Goal: Navigation & Orientation: Understand site structure

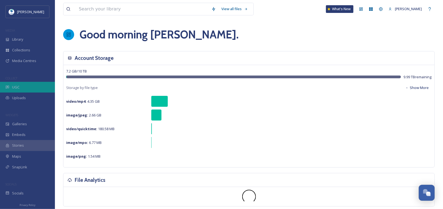
click at [21, 83] on div "UGC" at bounding box center [27, 87] width 55 height 11
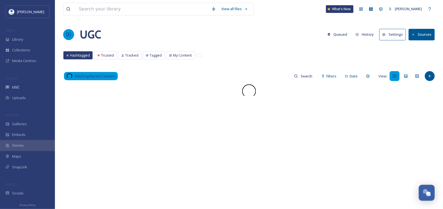
click at [368, 34] on button "History" at bounding box center [365, 34] width 24 height 11
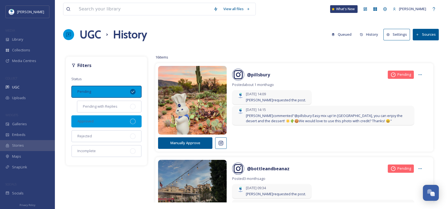
click at [103, 121] on div "Approved" at bounding box center [106, 121] width 70 height 12
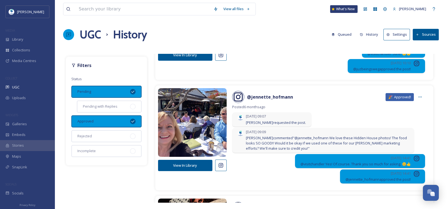
scroll to position [2058, 0]
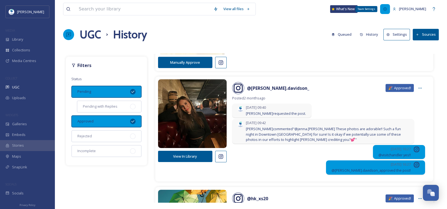
click at [387, 8] on icon at bounding box center [385, 9] width 4 height 4
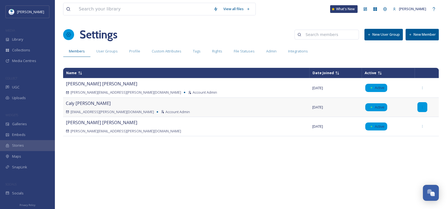
click at [417, 110] on div at bounding box center [422, 107] width 10 height 10
click at [195, 167] on div "Name Date Joined Active [PERSON_NAME] [PERSON_NAME][EMAIL_ADDRESS][PERSON_NAME]…" at bounding box center [251, 135] width 376 height 140
click at [293, 52] on span "Integrations" at bounding box center [298, 51] width 20 height 5
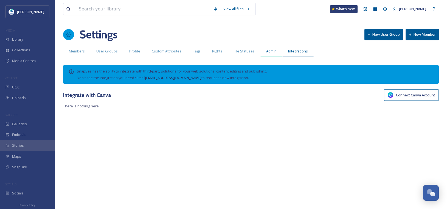
click at [268, 50] on span "Admin" at bounding box center [271, 51] width 10 height 5
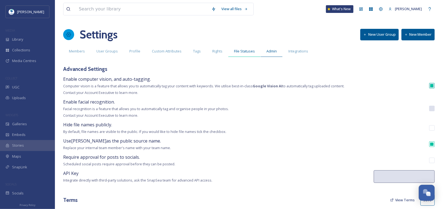
click at [238, 51] on span "File Statuses" at bounding box center [244, 51] width 21 height 5
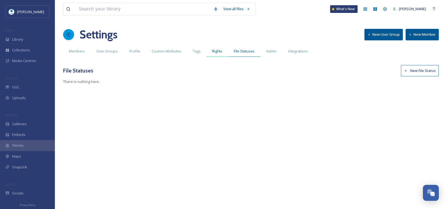
click at [206, 54] on div "Rights" at bounding box center [217, 51] width 22 height 11
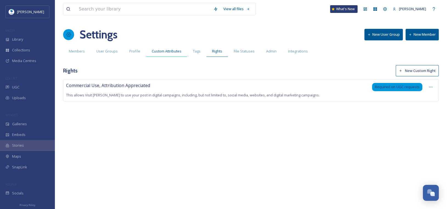
click at [185, 50] on div "Custom Attributes" at bounding box center [166, 51] width 41 height 11
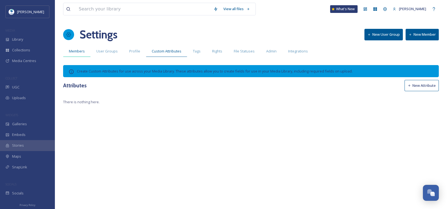
click at [71, 52] on span "Members" at bounding box center [77, 51] width 16 height 5
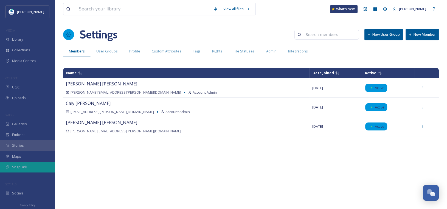
click at [22, 163] on div "SnapLink" at bounding box center [27, 167] width 55 height 11
